Goal: Transaction & Acquisition: Purchase product/service

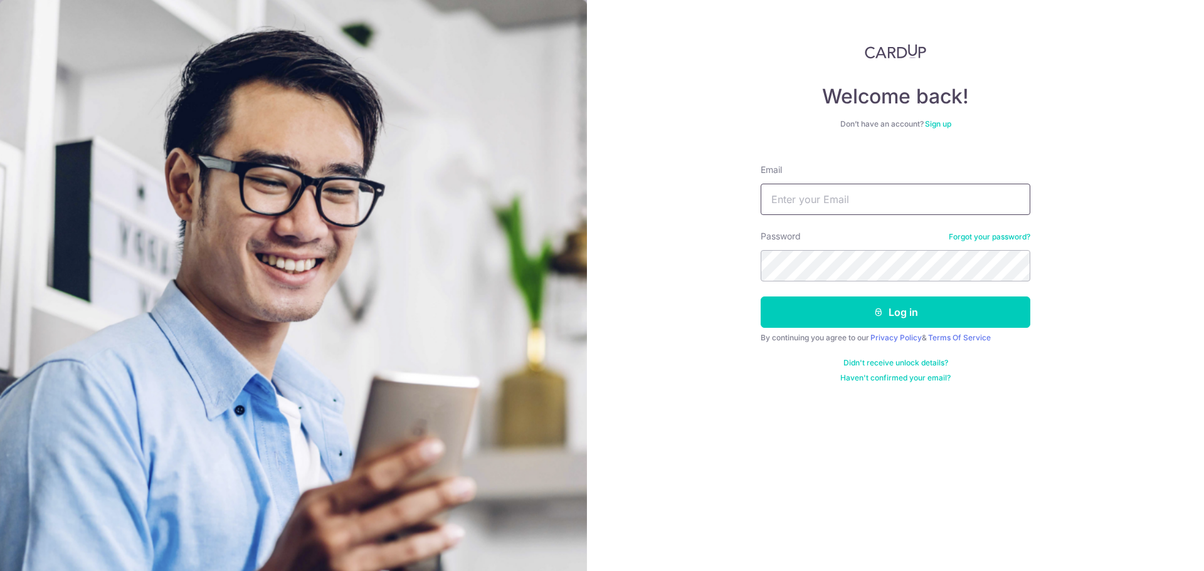
type input "[EMAIL_ADDRESS][DOMAIN_NAME]"
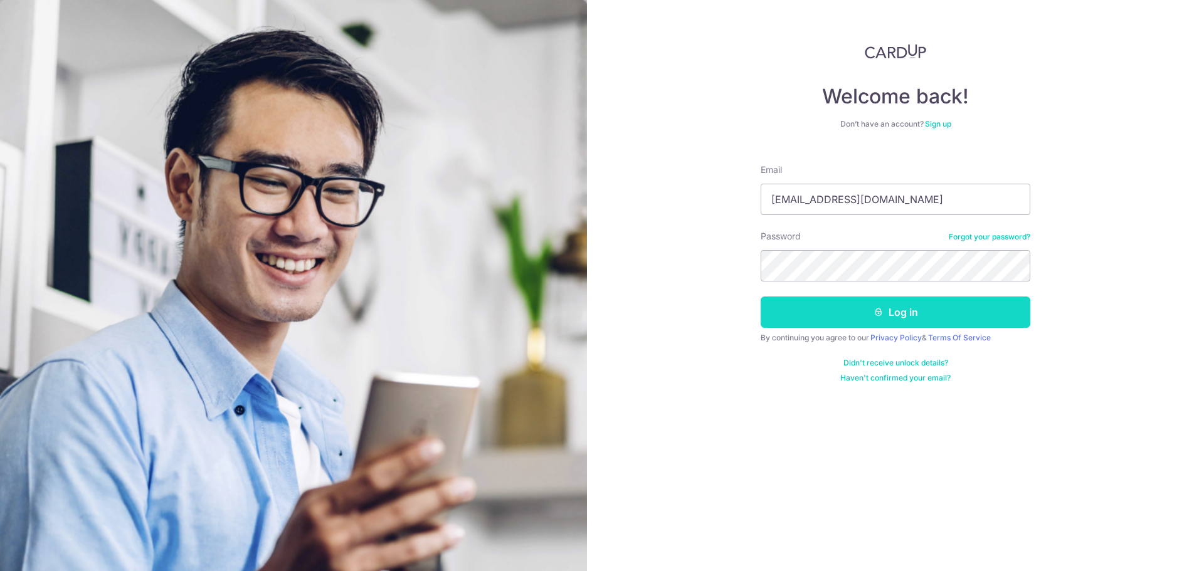
click at [831, 303] on button "Log in" at bounding box center [895, 311] width 270 height 31
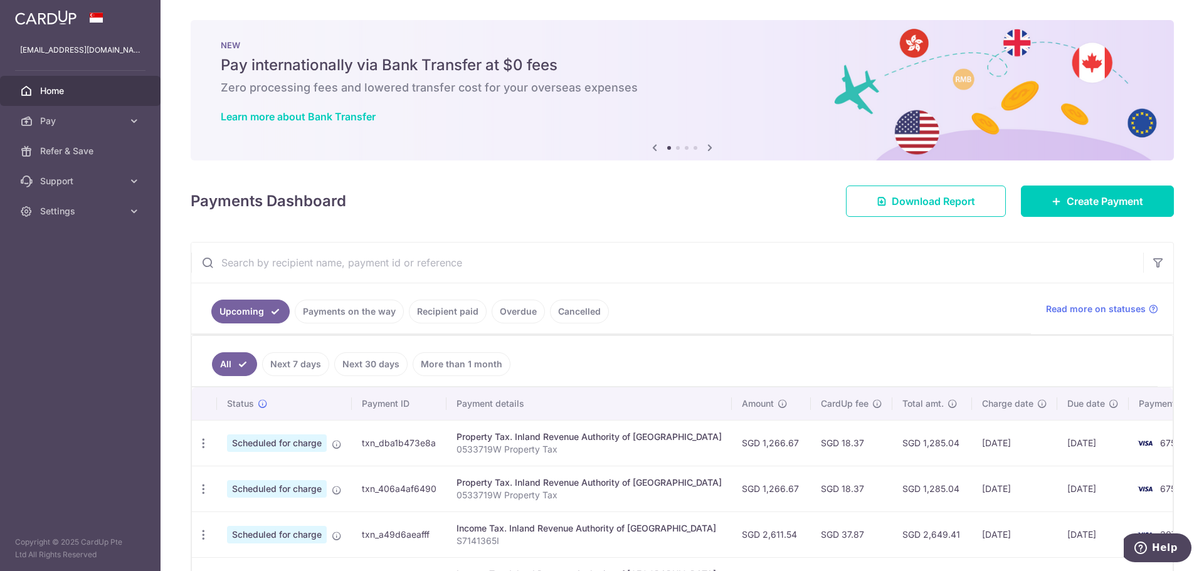
click at [332, 314] on link "Payments on the way" at bounding box center [349, 312] width 109 height 24
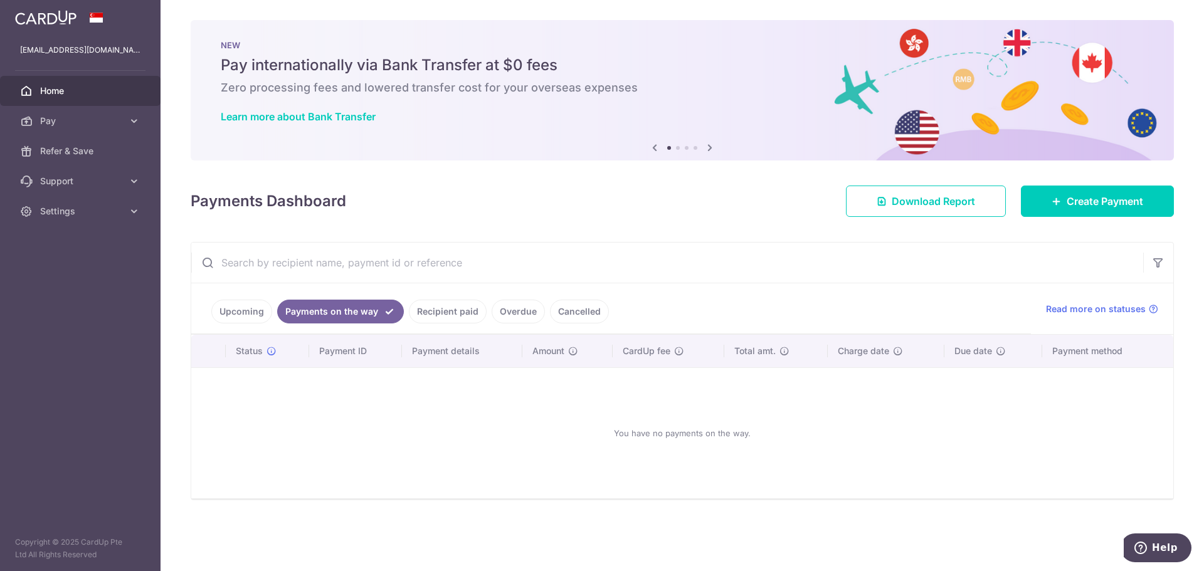
click at [243, 306] on link "Upcoming" at bounding box center [241, 312] width 61 height 24
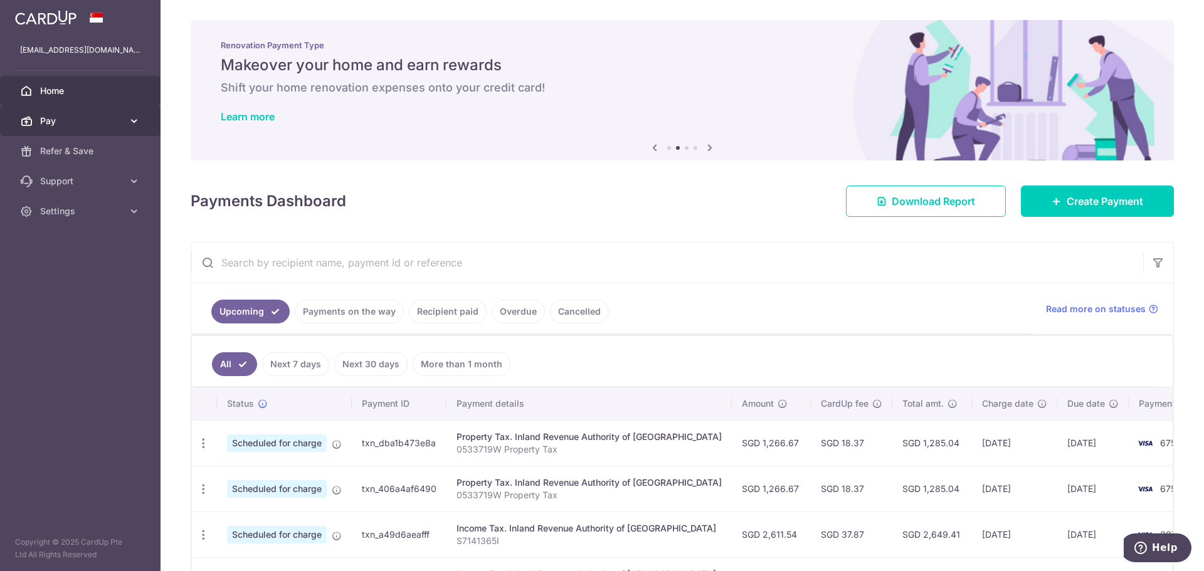
click at [53, 124] on span "Pay" at bounding box center [81, 121] width 83 height 13
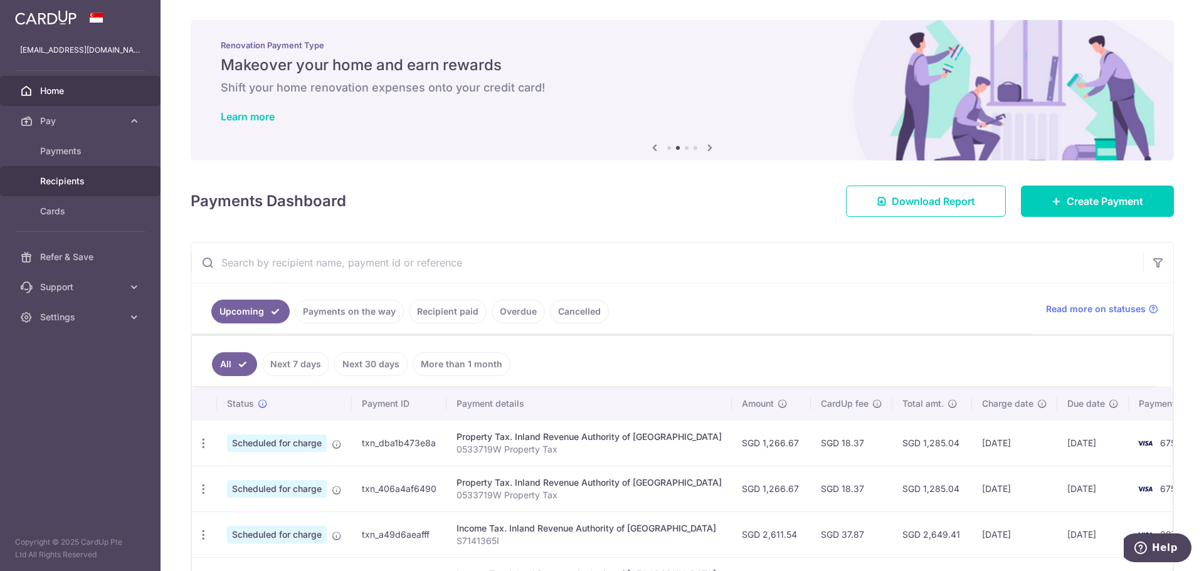
click at [53, 181] on span "Recipients" at bounding box center [81, 181] width 83 height 13
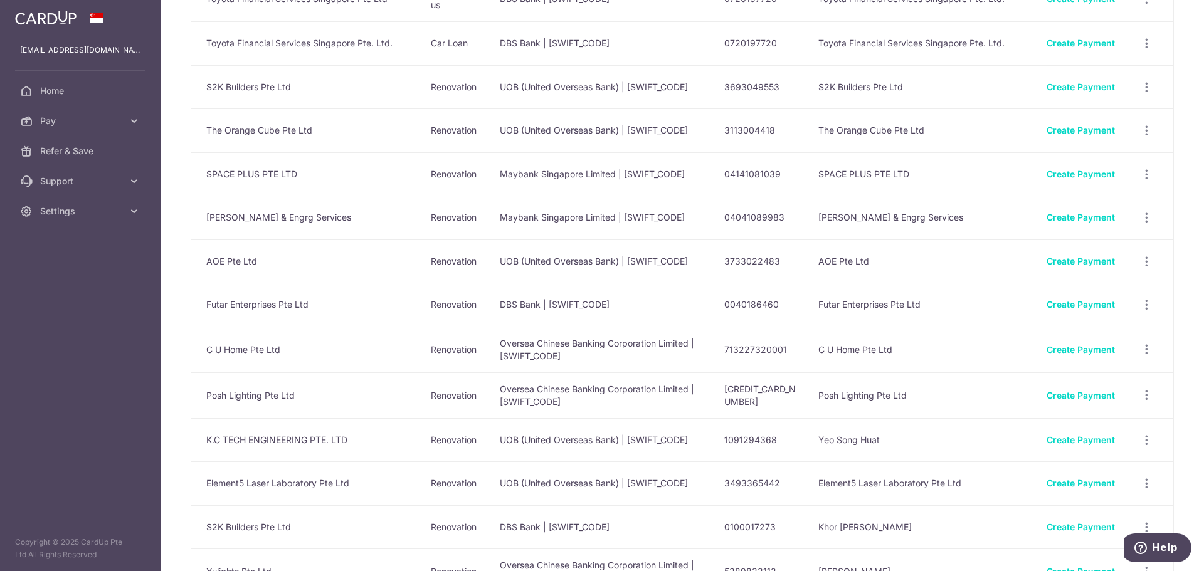
scroll to position [63, 0]
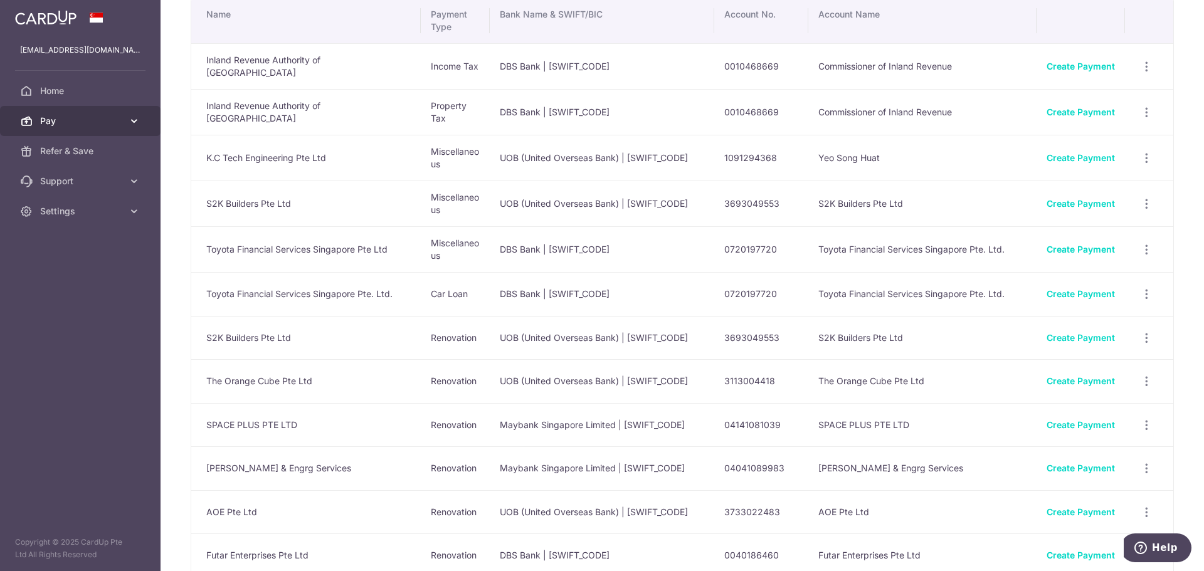
click at [110, 121] on span "Pay" at bounding box center [81, 121] width 83 height 13
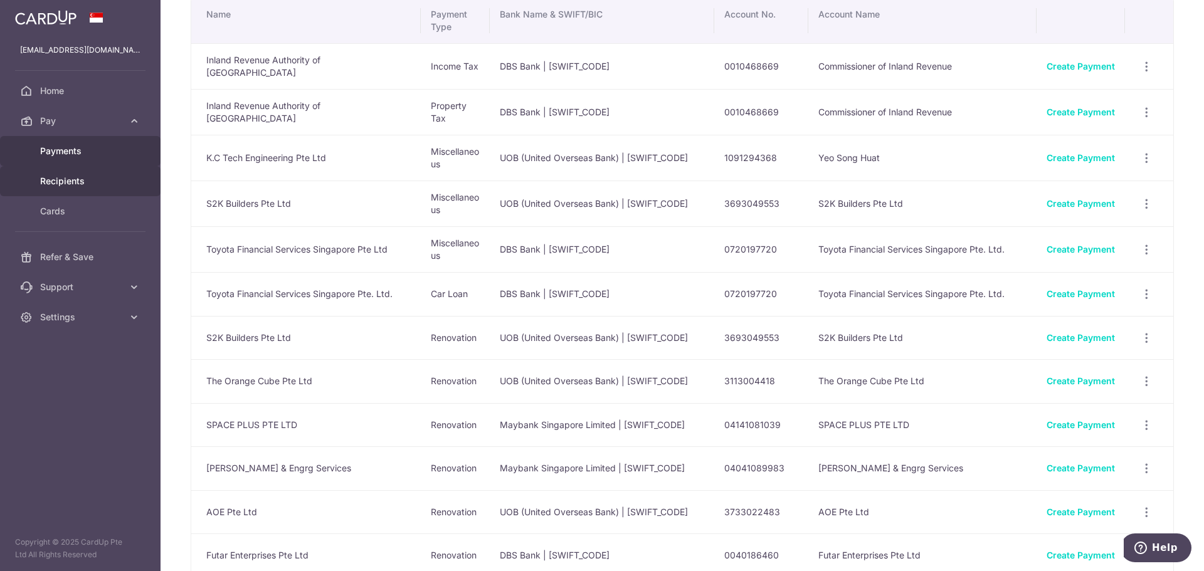
click at [78, 149] on span "Payments" at bounding box center [81, 151] width 83 height 13
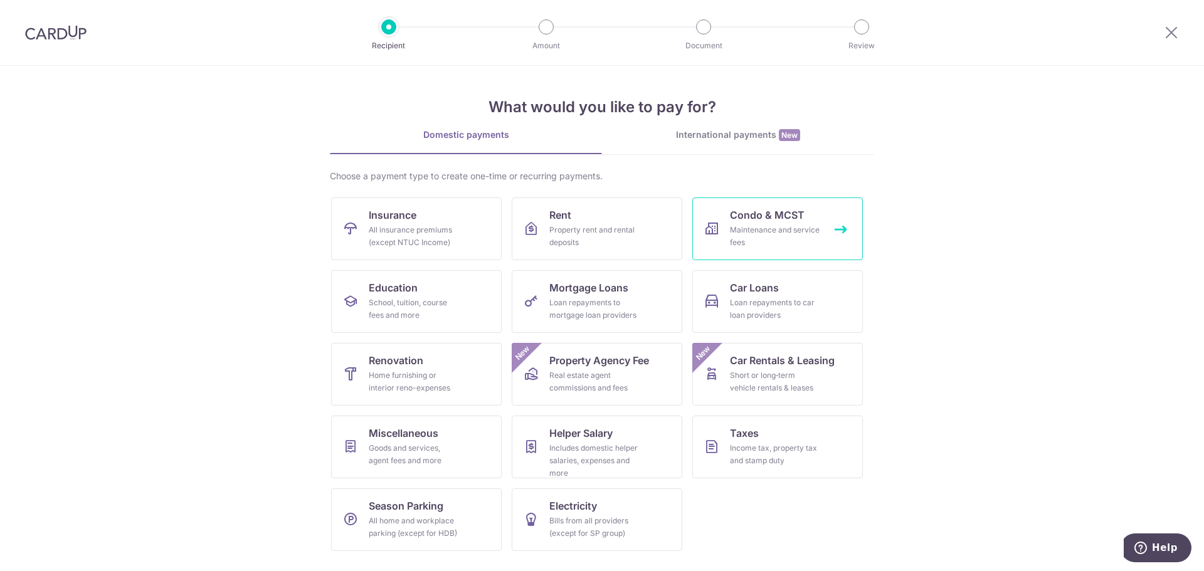
click at [750, 213] on span "Condo & MCST" at bounding box center [767, 214] width 75 height 15
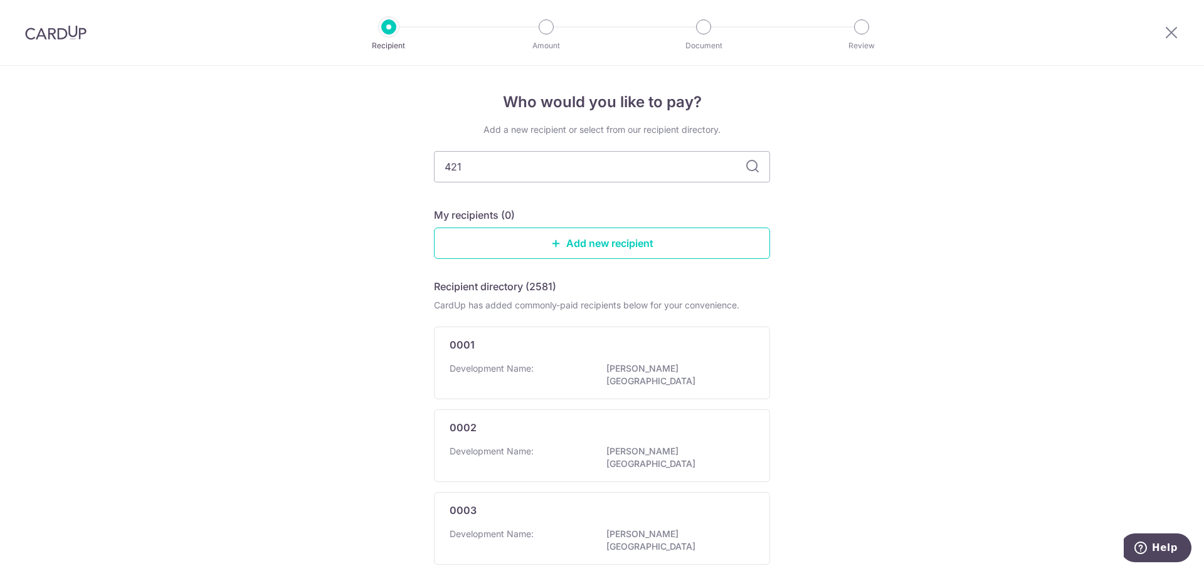
type input "4217"
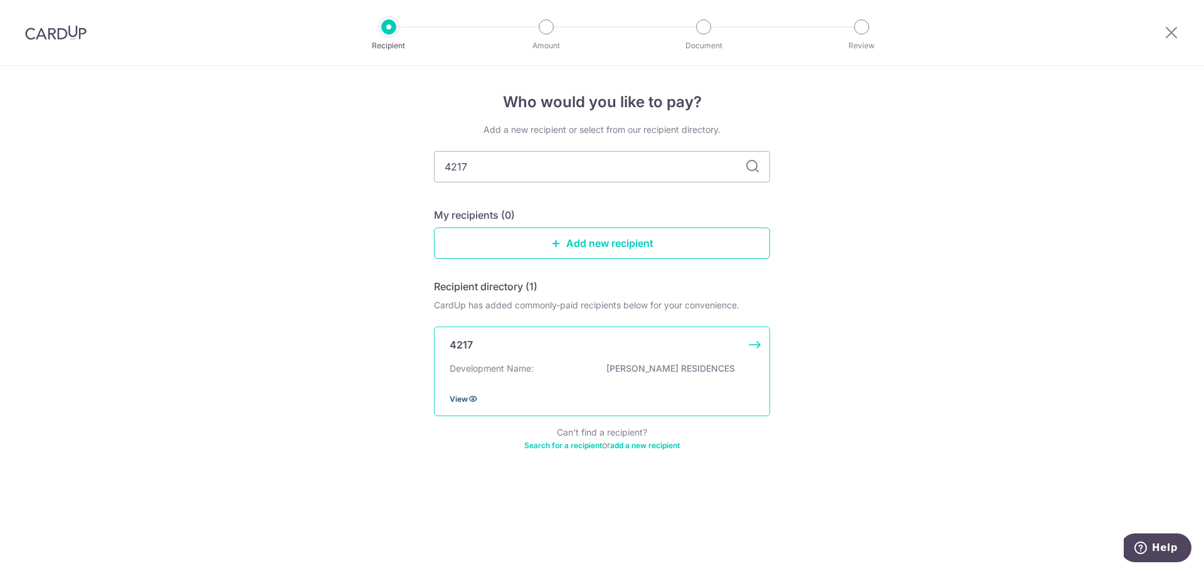
click at [471, 400] on icon at bounding box center [473, 399] width 10 height 10
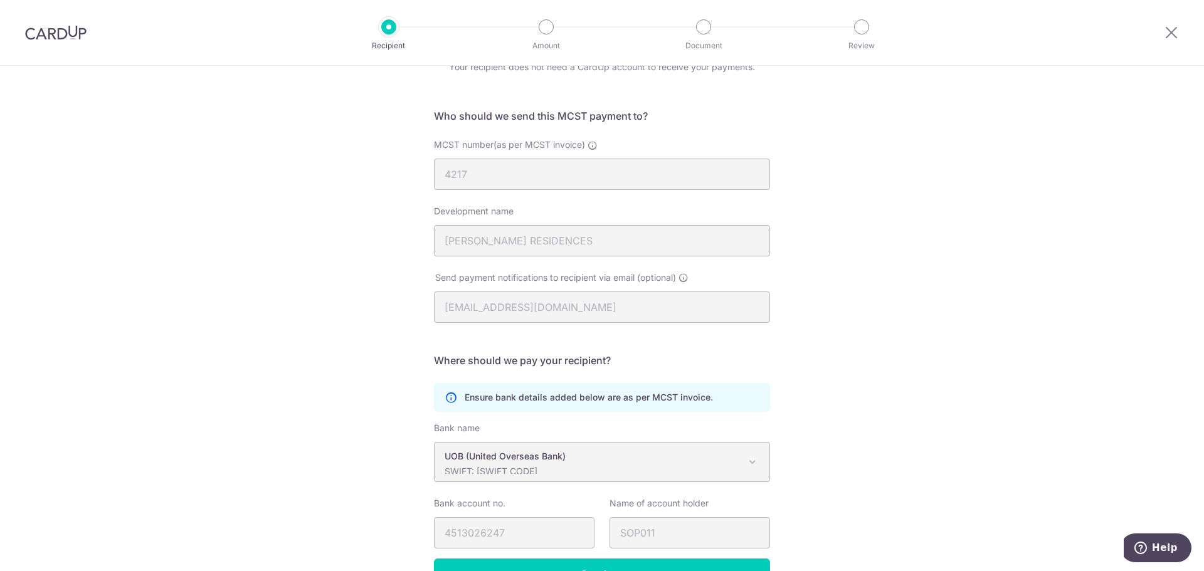
scroll to position [140, 0]
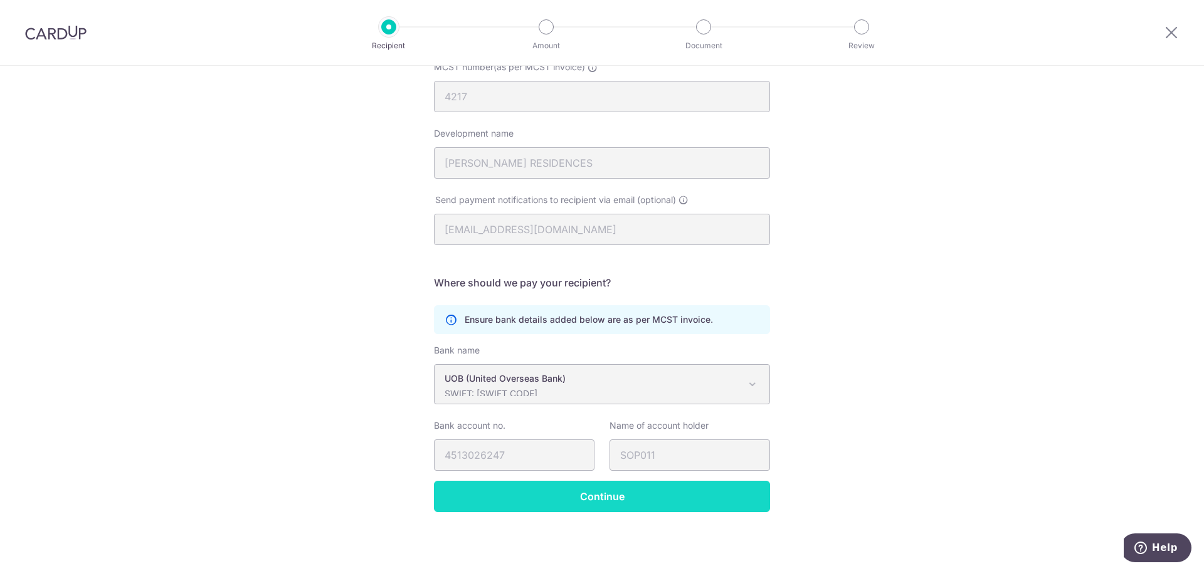
click at [693, 493] on input "Continue" at bounding box center [602, 496] width 336 height 31
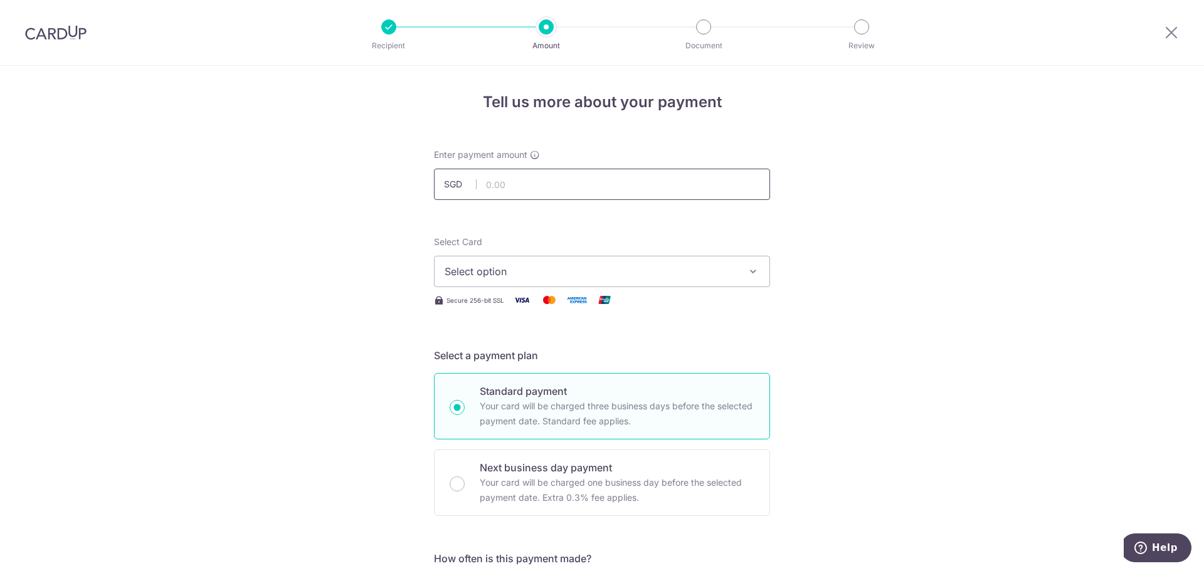
click at [527, 186] on input "text" at bounding box center [602, 184] width 336 height 31
type input "1,922.76"
click at [751, 271] on icon "button" at bounding box center [753, 271] width 13 height 13
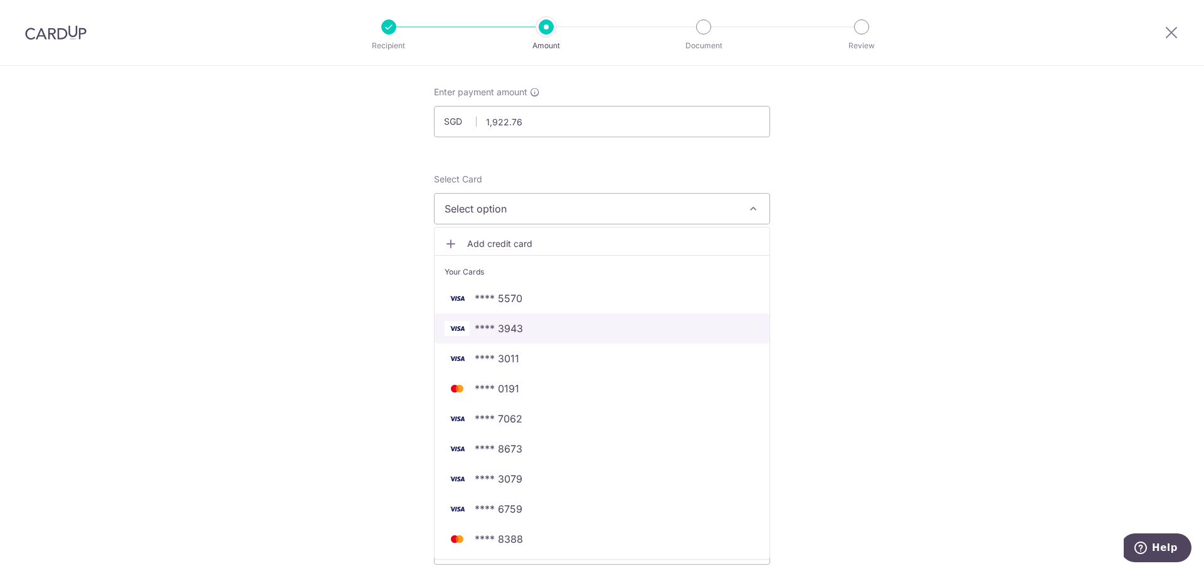
scroll to position [125, 0]
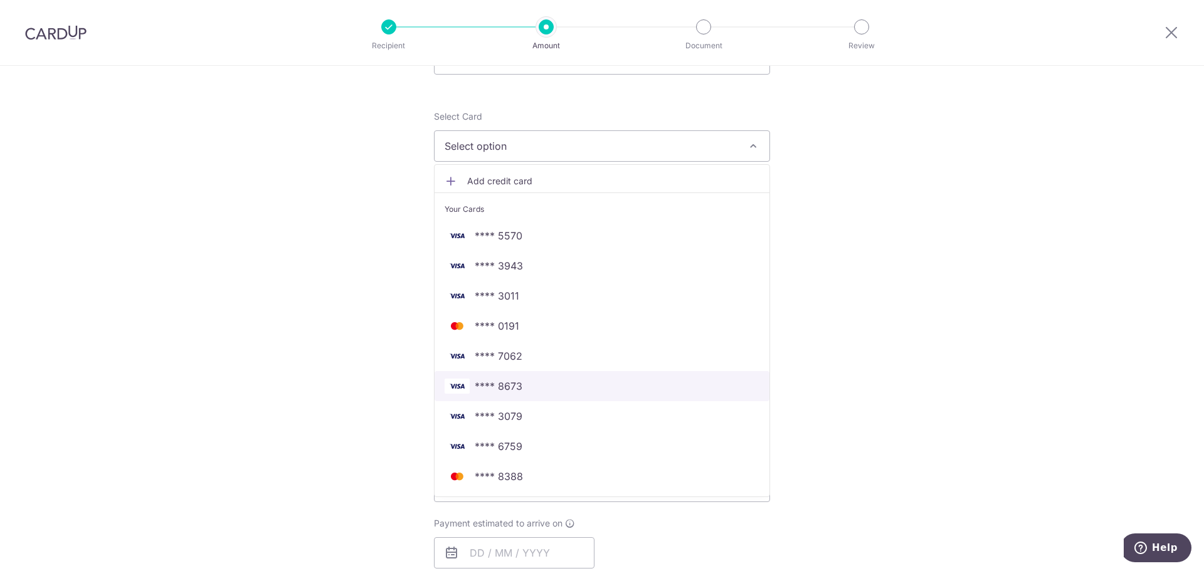
click at [592, 384] on span "**** 8673" at bounding box center [601, 386] width 315 height 15
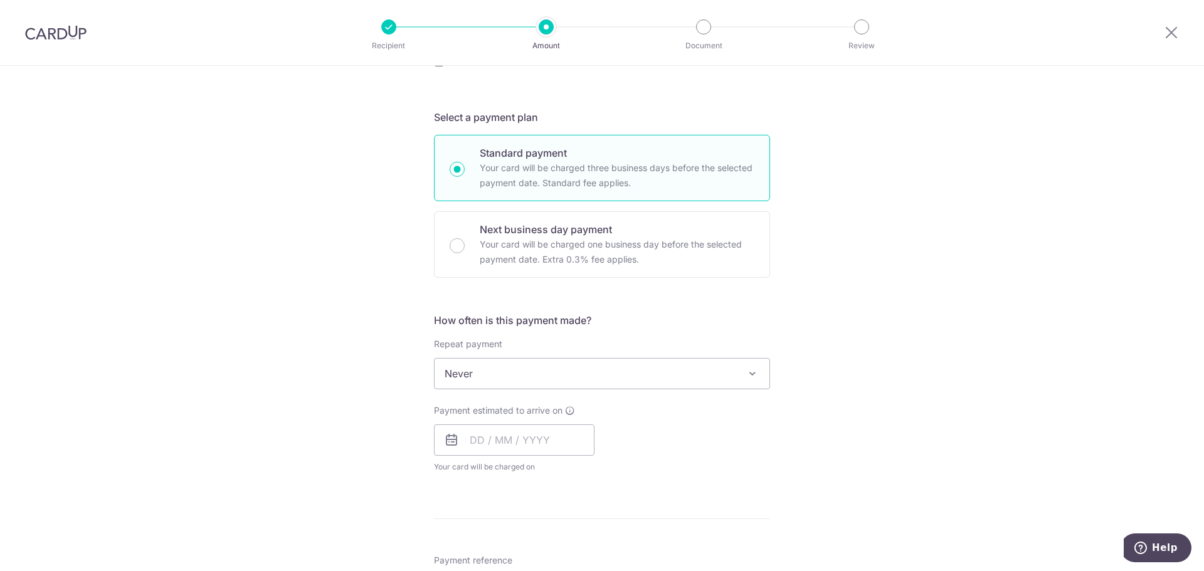
scroll to position [313, 0]
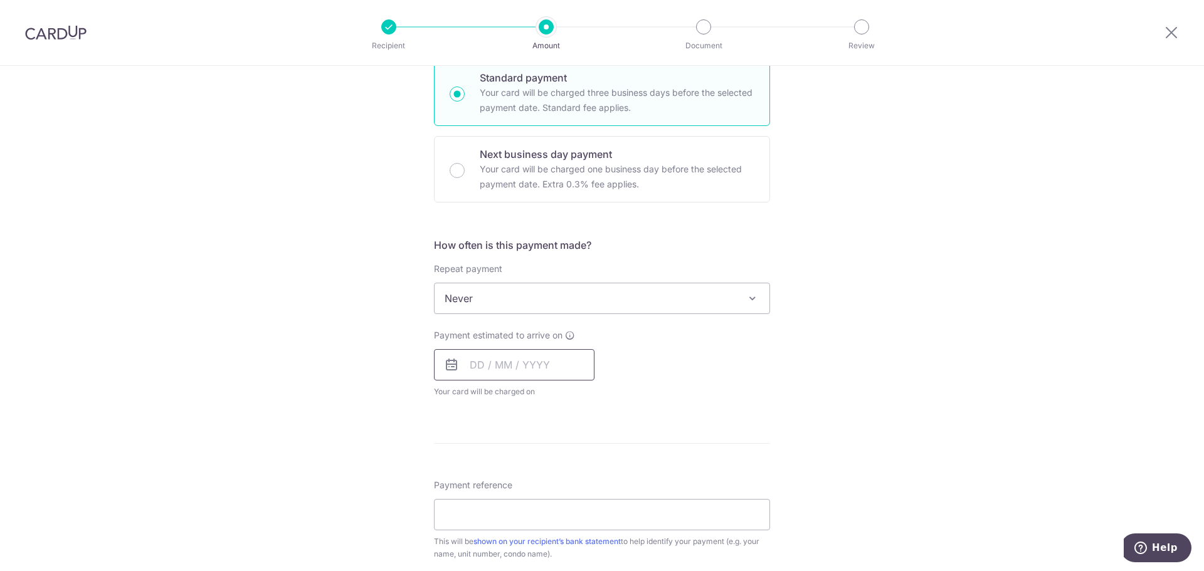
click at [538, 364] on input "text" at bounding box center [514, 364] width 160 height 31
click at [879, 407] on div "Tell us more about your payment Enter payment amount SGD 1,922.76 1922.76 Selec…" at bounding box center [602, 319] width 1204 height 1134
click at [463, 362] on input "text" at bounding box center [514, 364] width 160 height 31
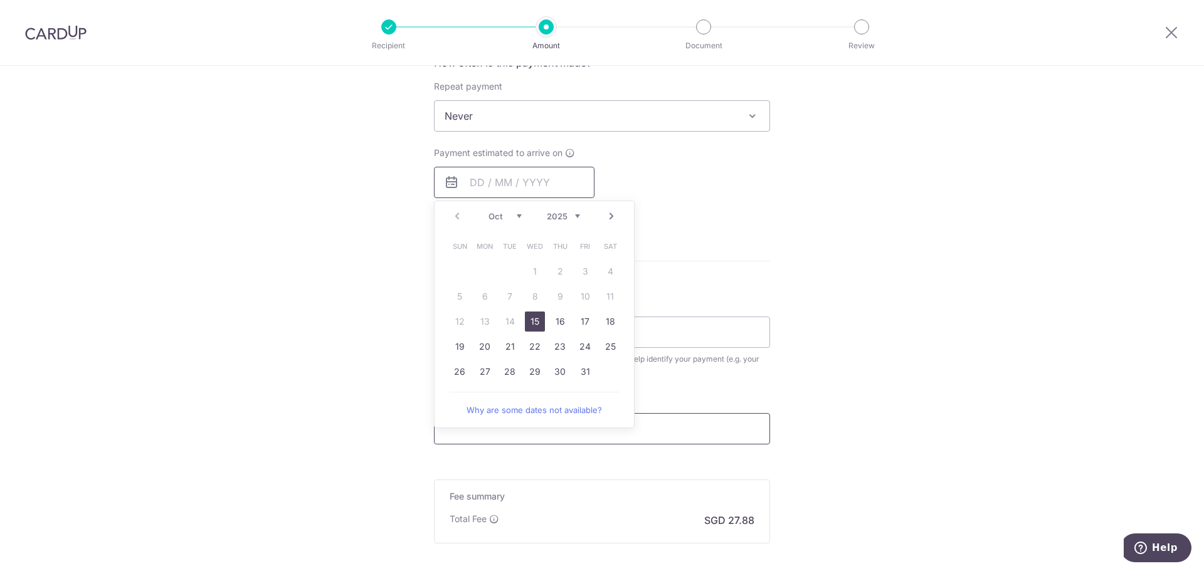
scroll to position [501, 0]
click at [535, 314] on link "15" at bounding box center [535, 316] width 20 height 20
type input "[DATE]"
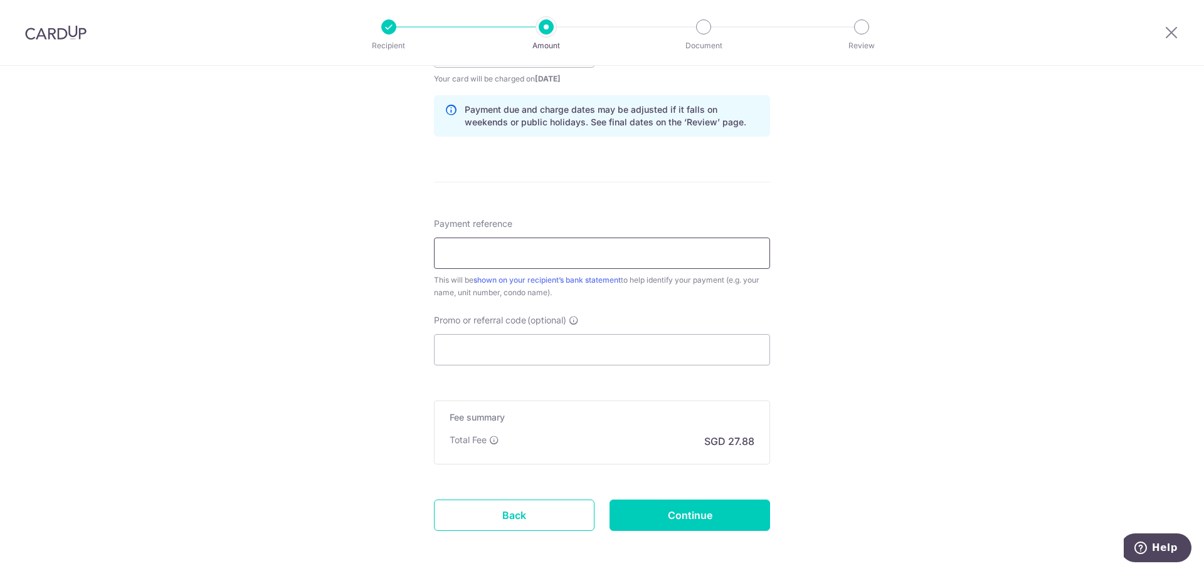
scroll to position [627, 0]
click at [473, 252] on input "Payment reference" at bounding box center [602, 252] width 336 height 31
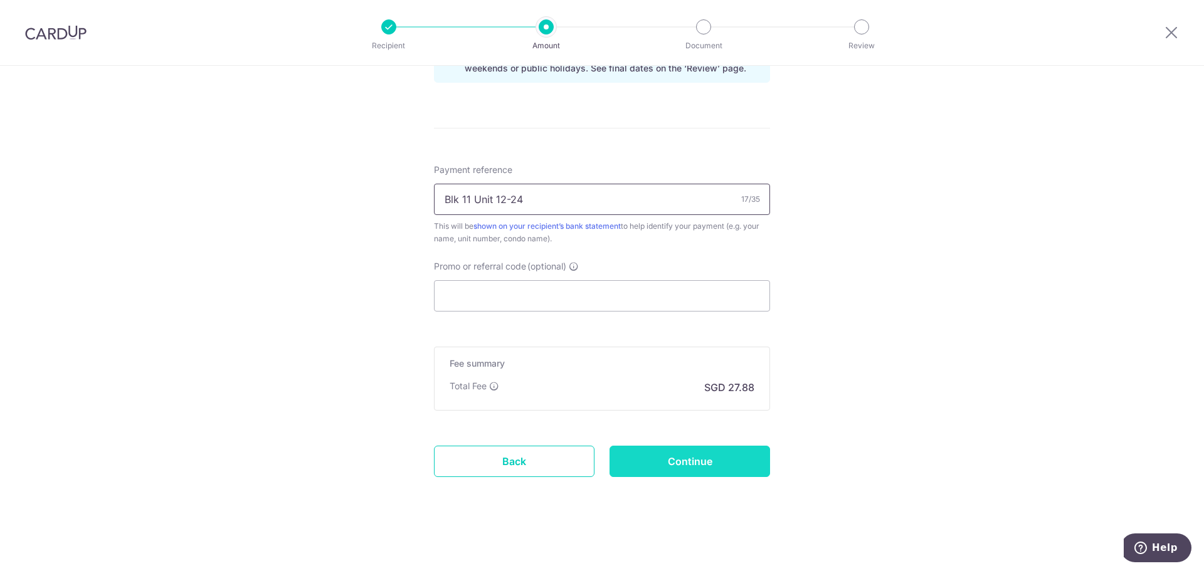
type input "Blk 11 Unit 12-24"
click at [706, 462] on input "Continue" at bounding box center [689, 461] width 160 height 31
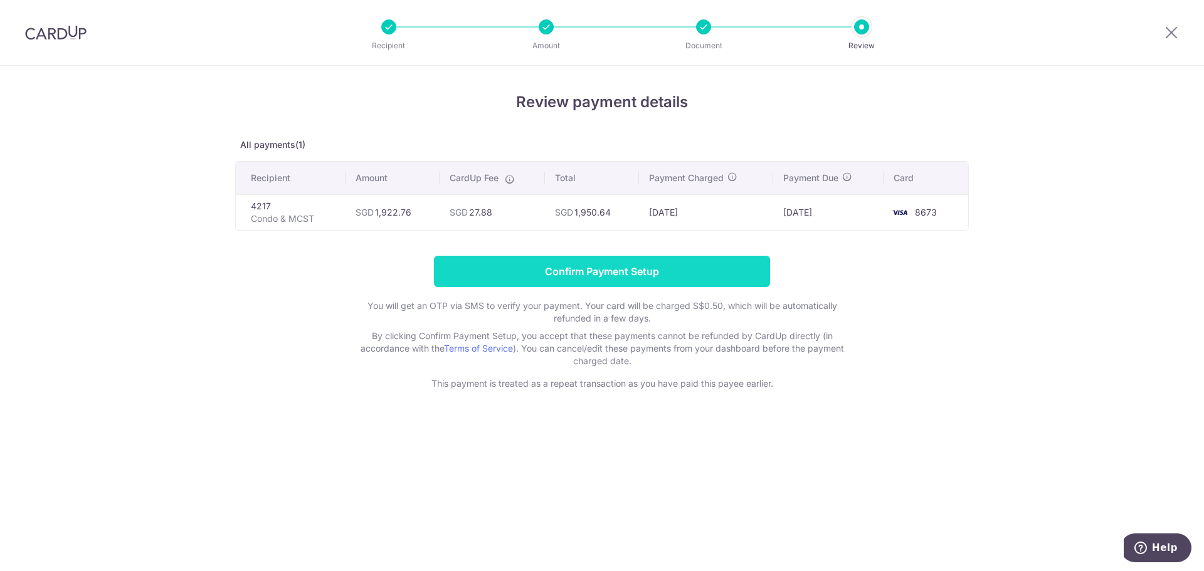
click at [540, 266] on input "Confirm Payment Setup" at bounding box center [602, 271] width 336 height 31
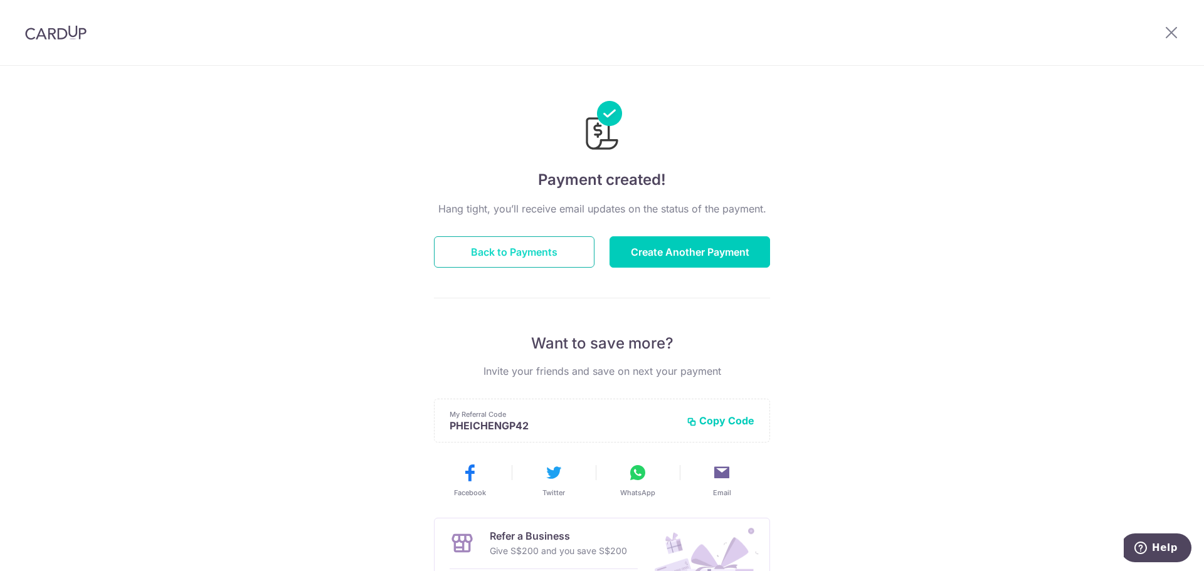
click at [537, 249] on button "Back to Payments" at bounding box center [514, 251] width 160 height 31
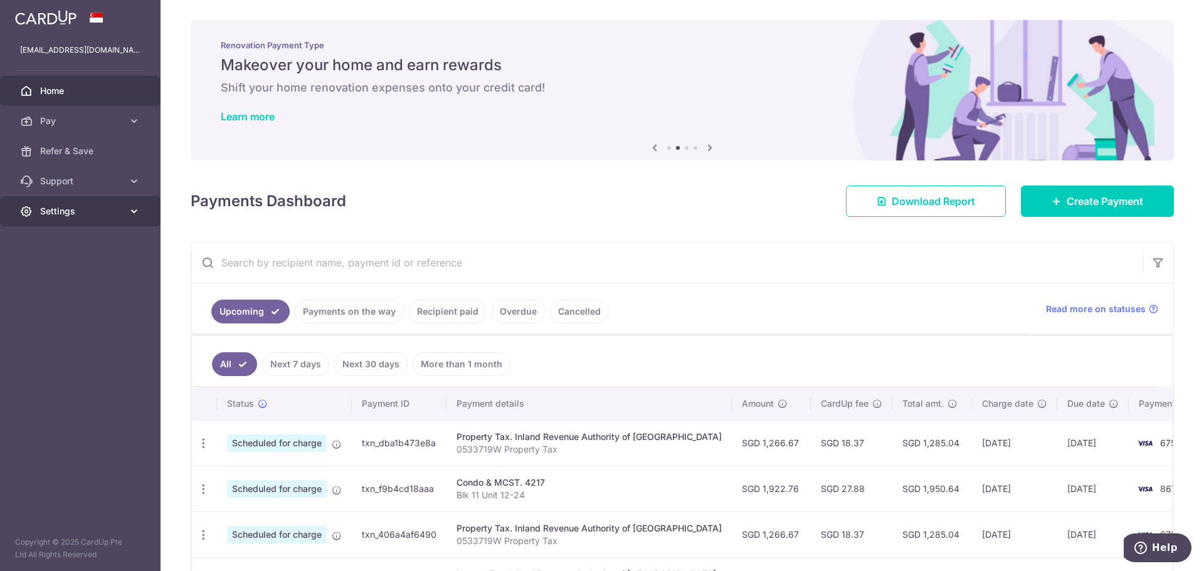
click at [112, 211] on span "Settings" at bounding box center [81, 211] width 83 height 13
click at [369, 311] on link "Payments on the way" at bounding box center [349, 312] width 109 height 24
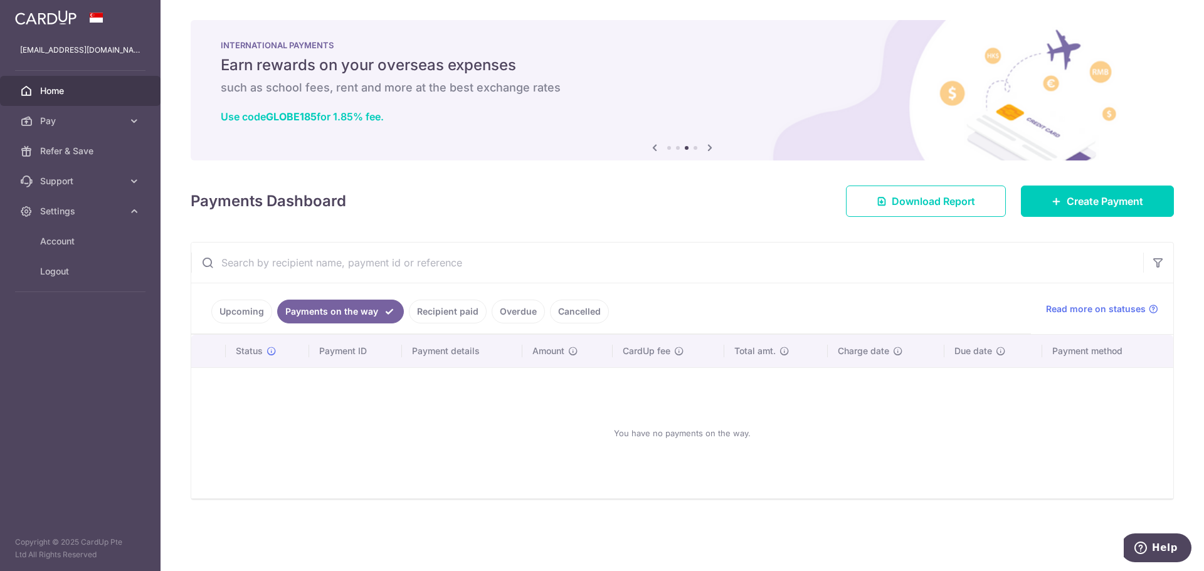
click at [464, 307] on link "Recipient paid" at bounding box center [448, 312] width 78 height 24
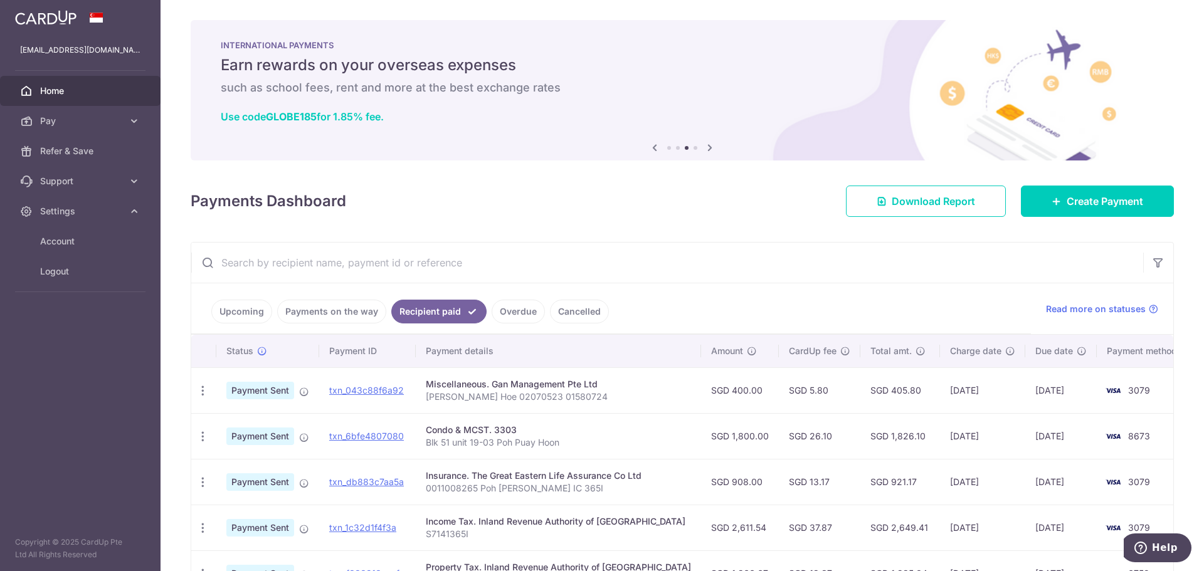
click at [241, 308] on link "Upcoming" at bounding box center [241, 312] width 61 height 24
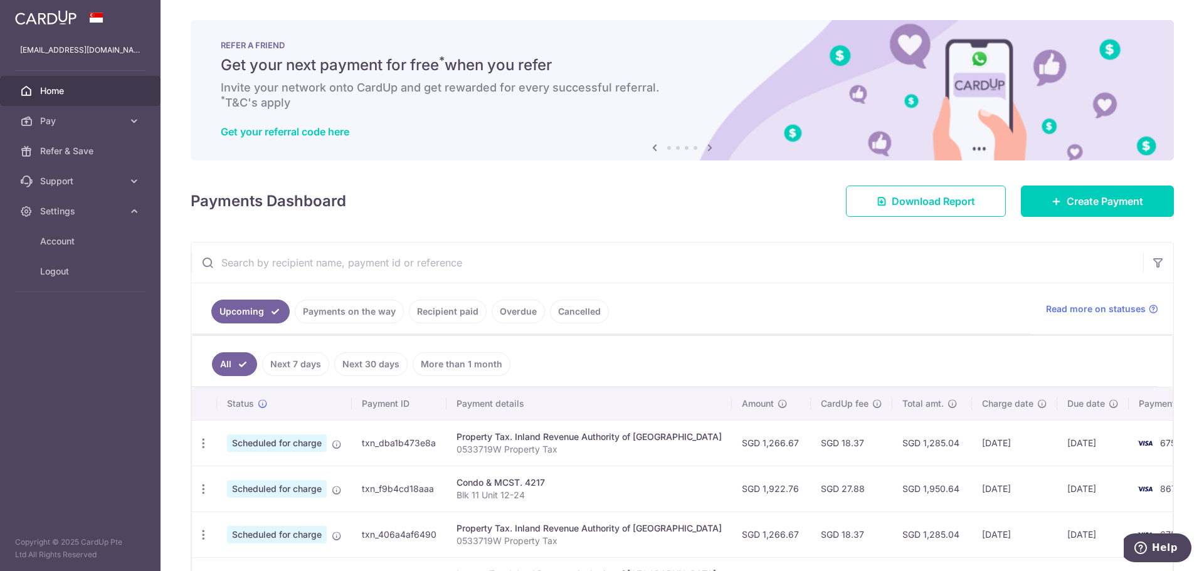
click at [357, 313] on link "Payments on the way" at bounding box center [349, 312] width 109 height 24
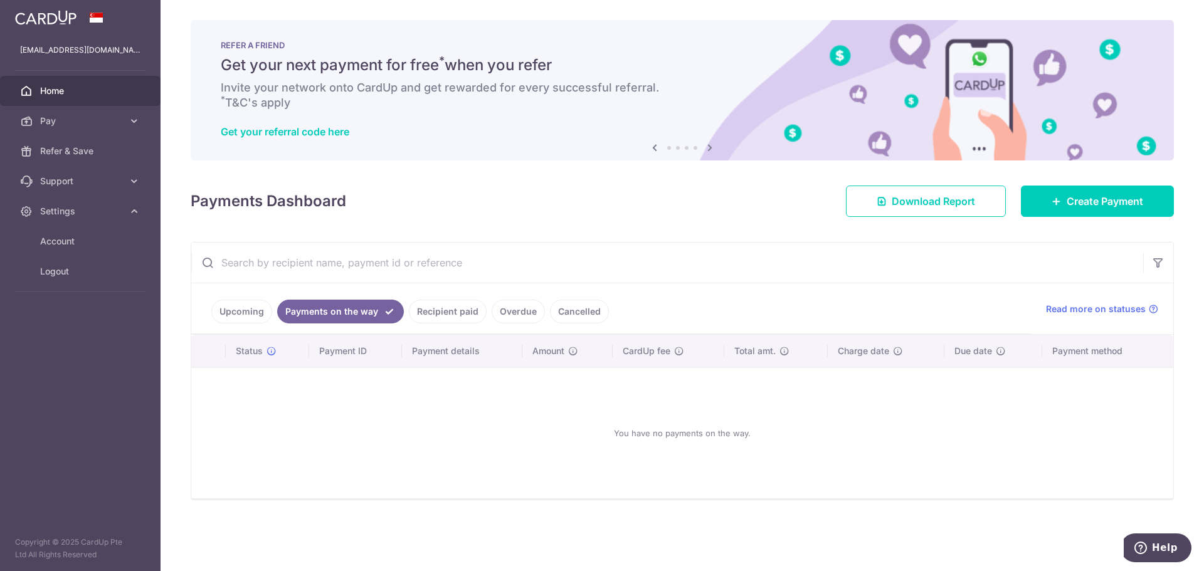
click at [431, 307] on link "Recipient paid" at bounding box center [448, 312] width 78 height 24
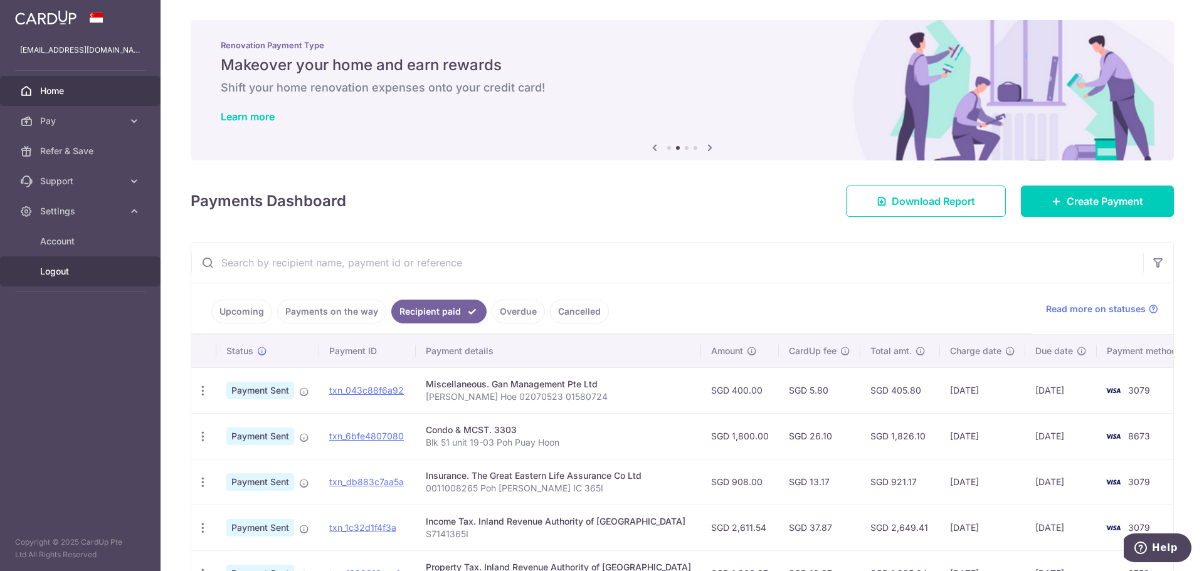
click at [52, 272] on span "Logout" at bounding box center [81, 271] width 83 height 13
